Goal: Information Seeking & Learning: Learn about a topic

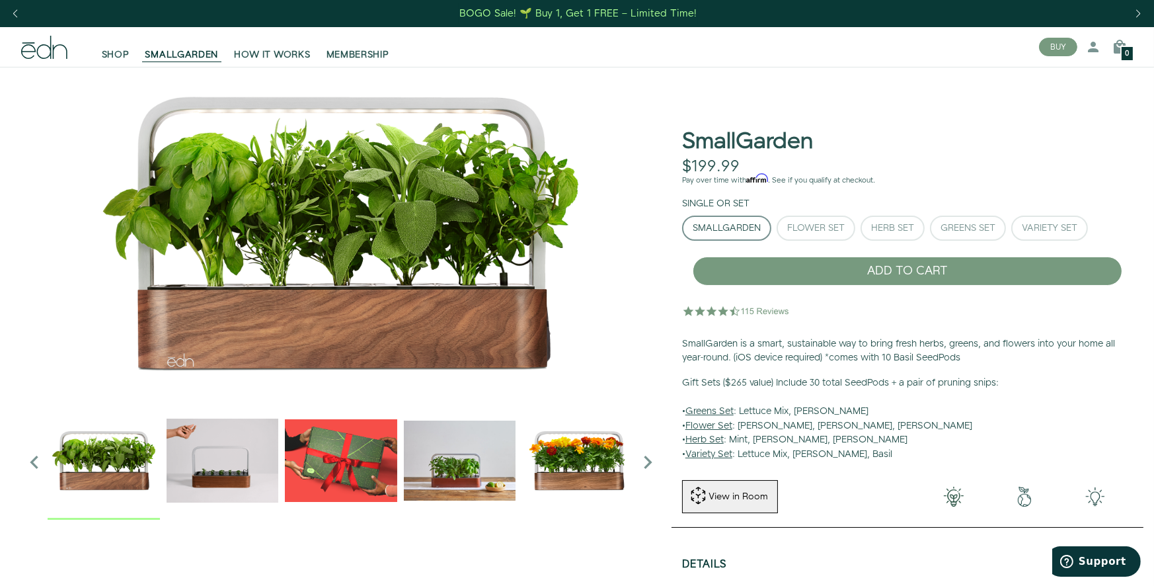
click at [188, 470] on img "2 / 6" at bounding box center [223, 460] width 112 height 112
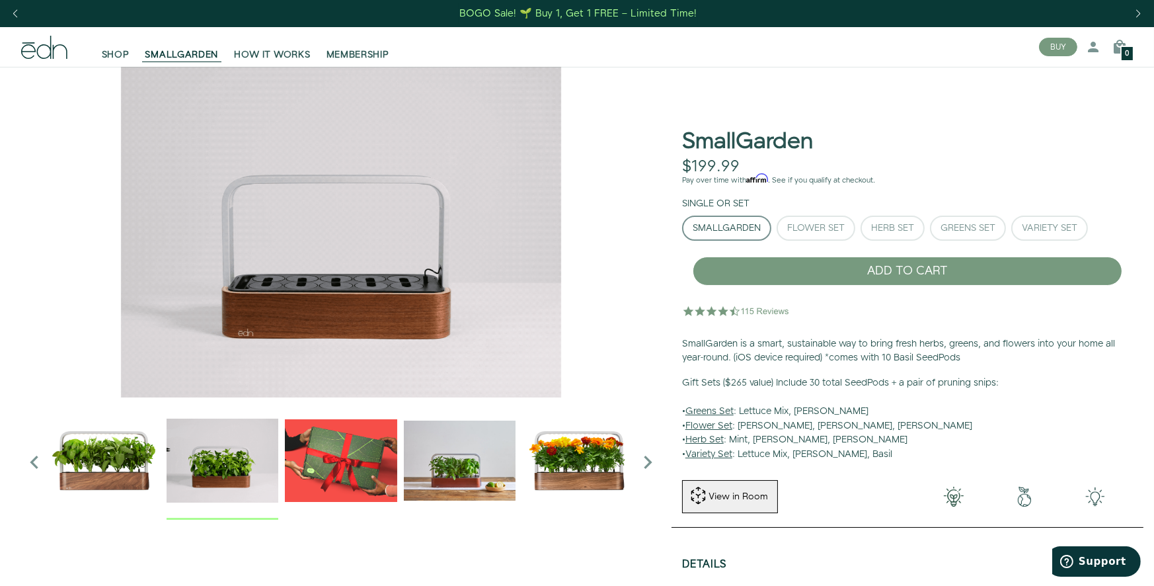
click at [326, 452] on img "3 / 6" at bounding box center [341, 460] width 112 height 112
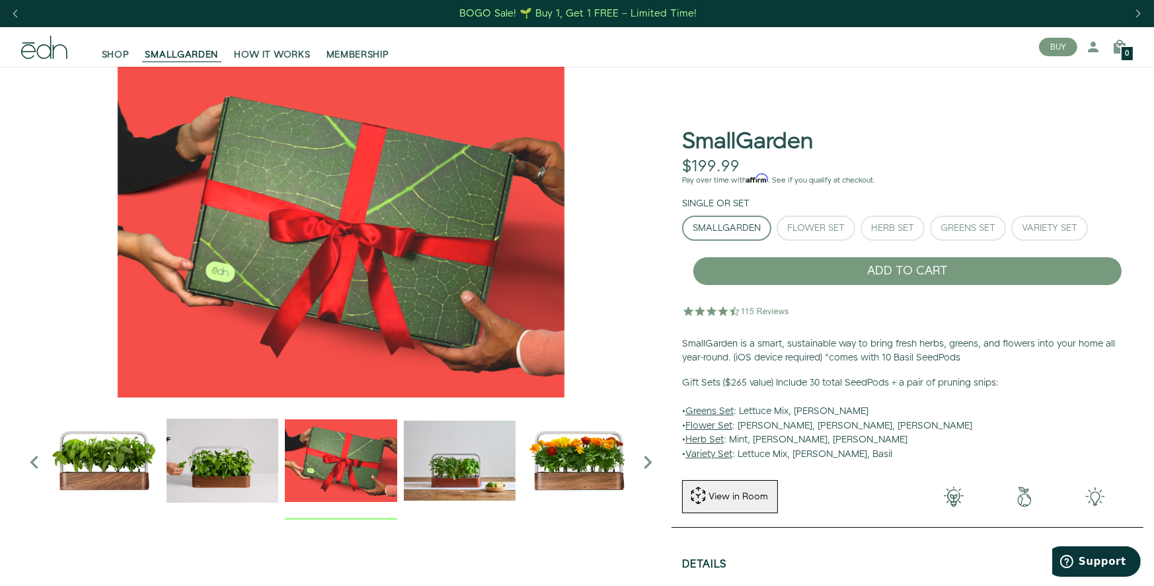
click at [462, 451] on img "4 / 6" at bounding box center [460, 460] width 112 height 112
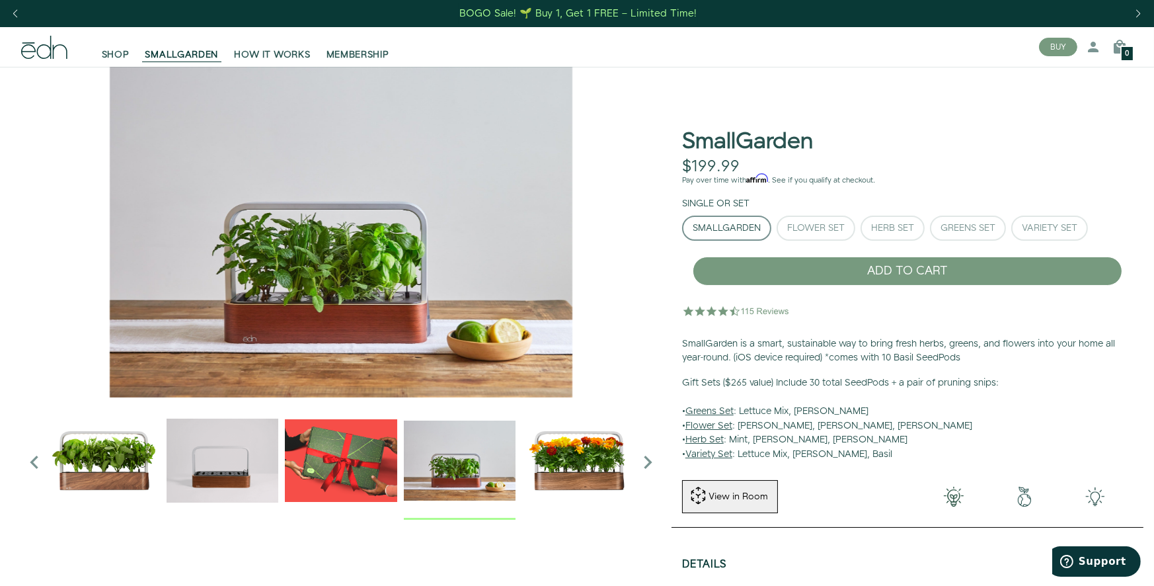
click at [560, 453] on img "5 / 6" at bounding box center [578, 460] width 112 height 112
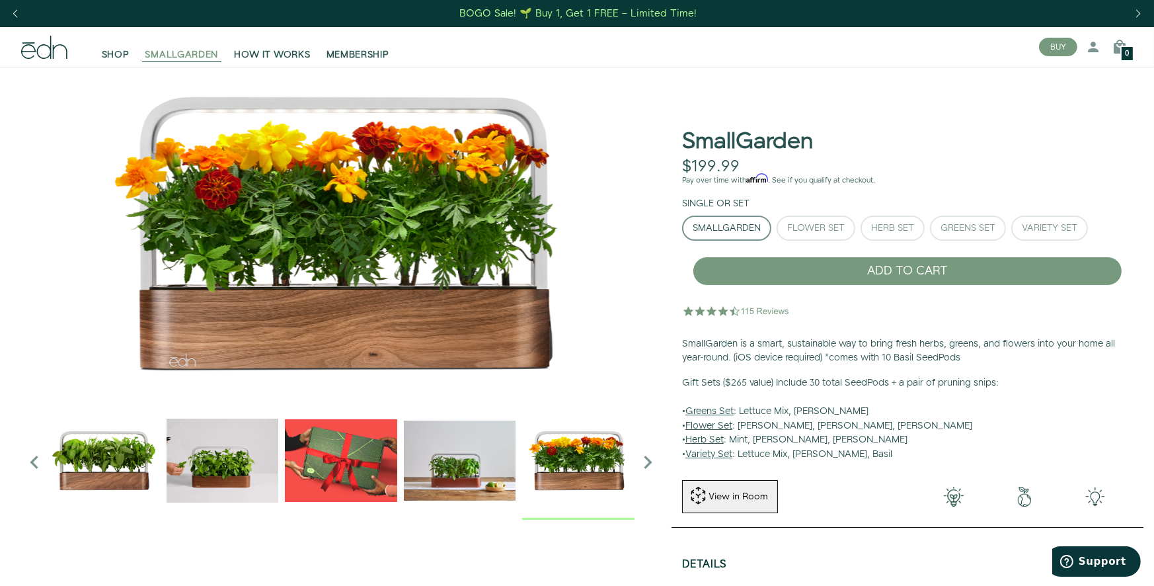
click at [177, 52] on span "SMALLGARDEN" at bounding box center [181, 54] width 73 height 13
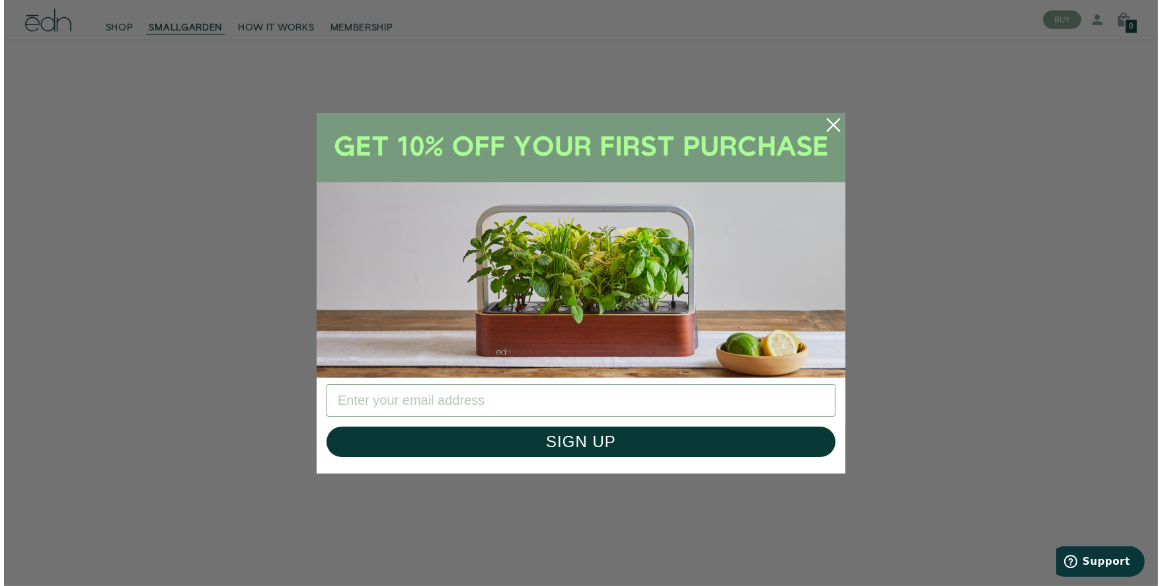
scroll to position [2394, 0]
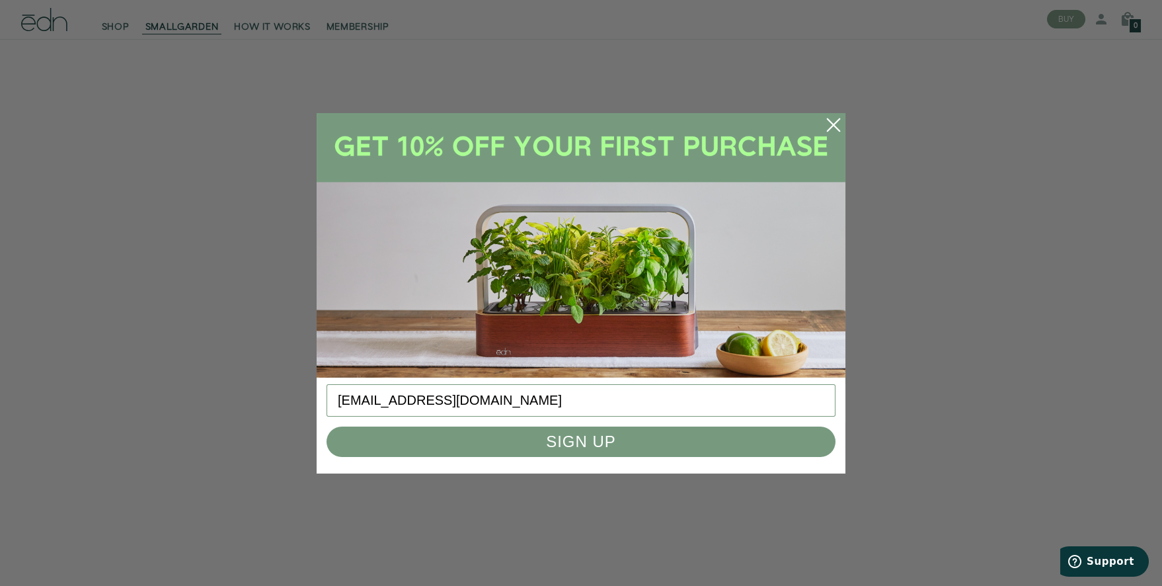
type input "GoingOuteast@aol.com"
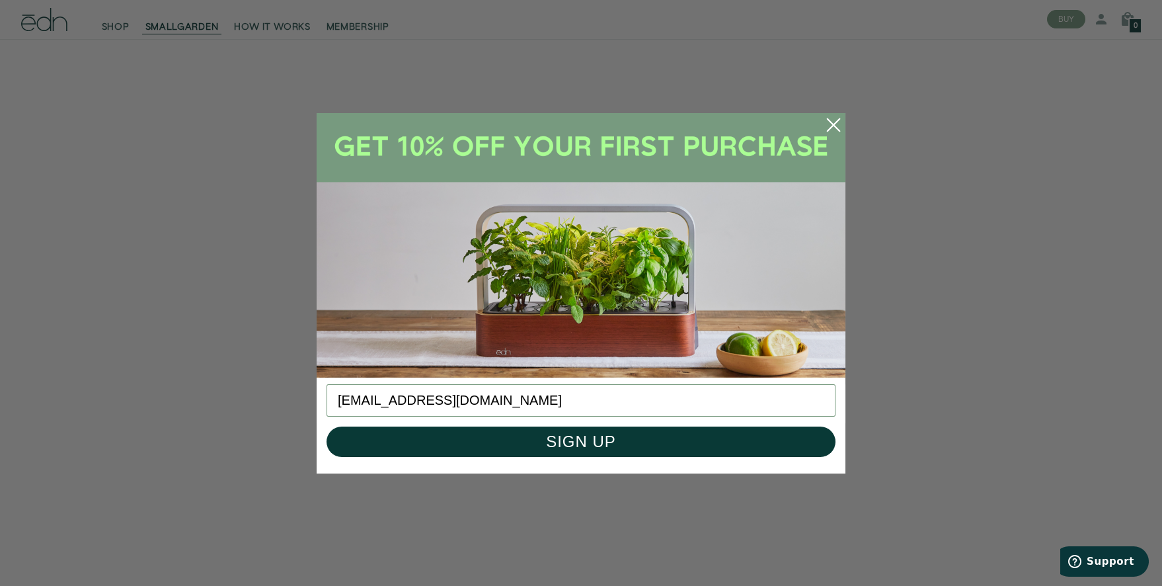
click at [626, 430] on button "SIGN UP" at bounding box center [580, 441] width 509 height 30
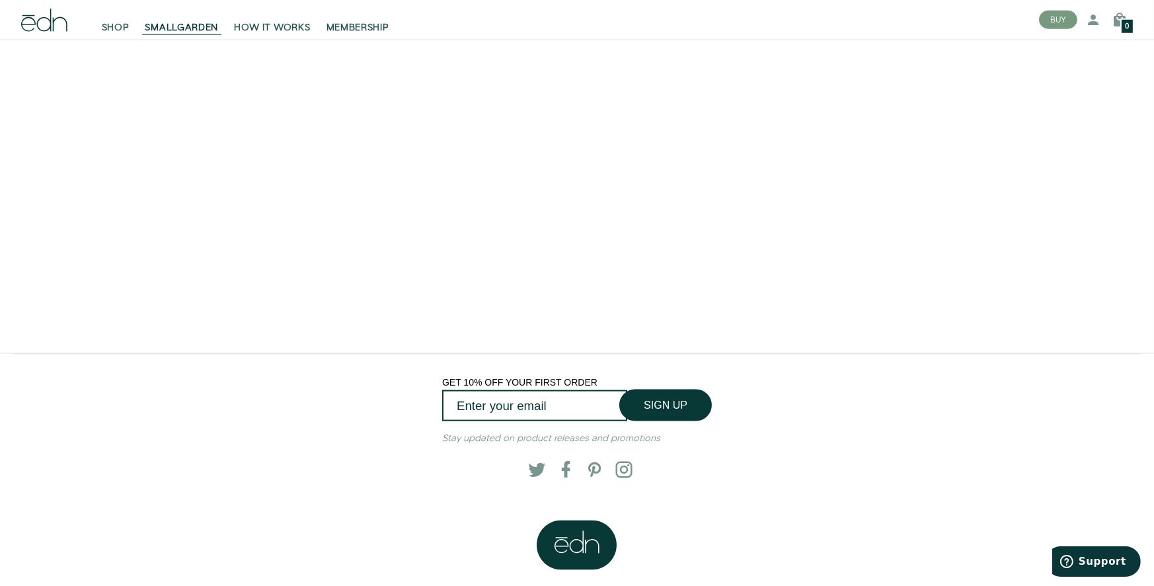
scroll to position [2576, 0]
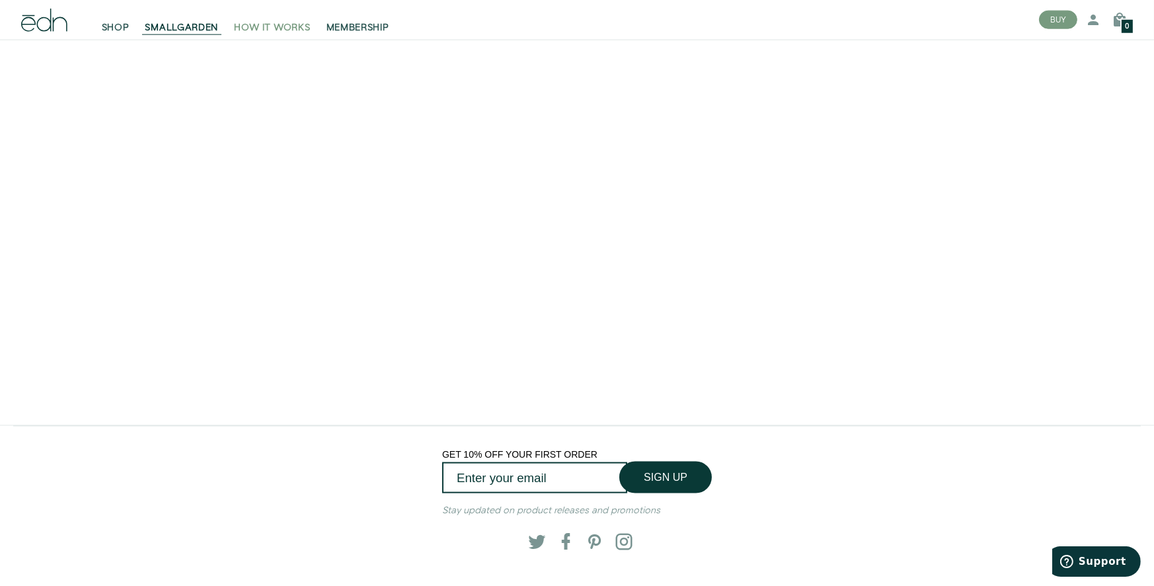
click at [266, 25] on span "HOW IT WORKS" at bounding box center [272, 27] width 76 height 13
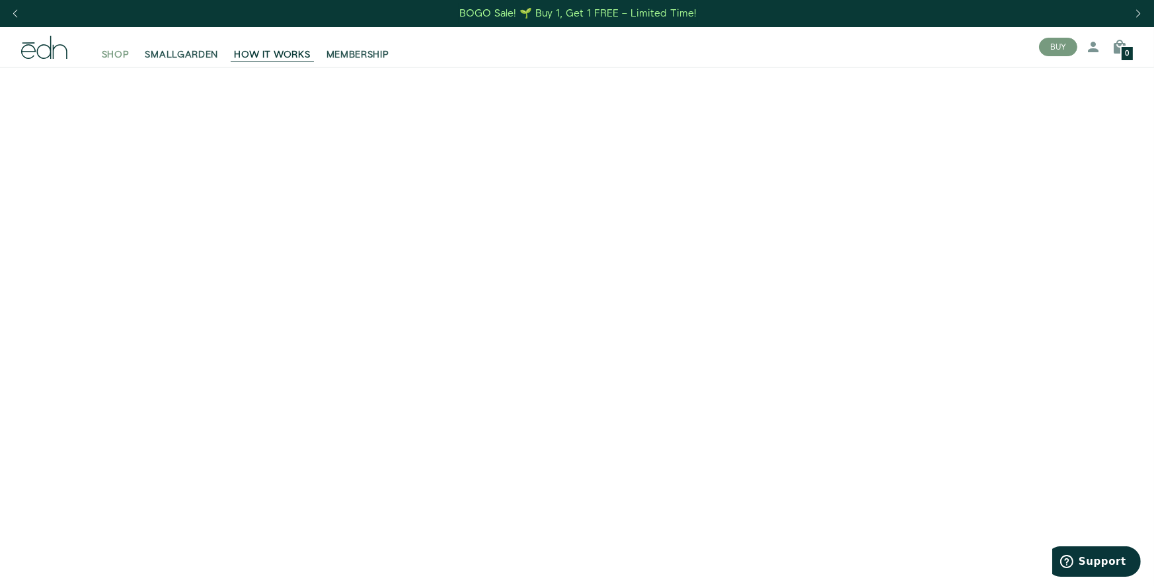
click at [124, 52] on span "SHOP" at bounding box center [116, 54] width 28 height 13
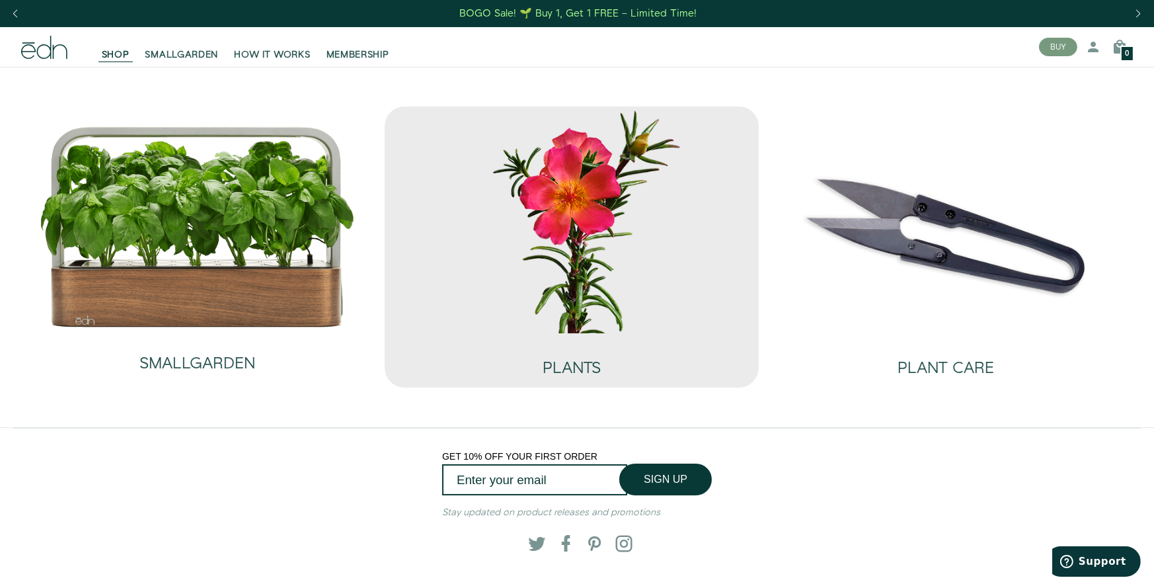
click at [608, 225] on img at bounding box center [571, 219] width 353 height 227
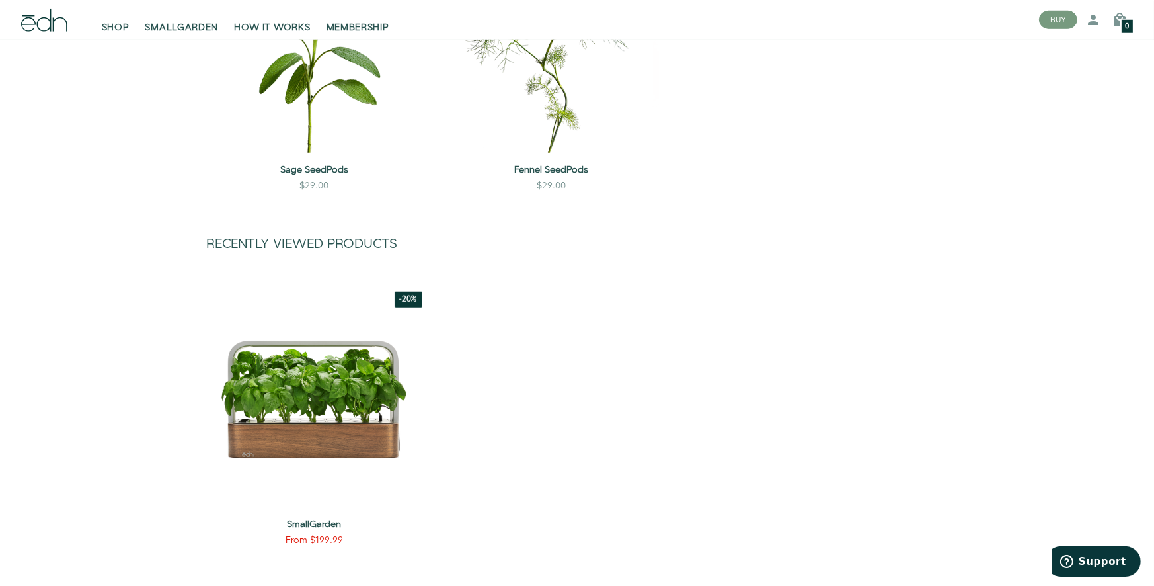
scroll to position [1779, 0]
